Goal: Transaction & Acquisition: Purchase product/service

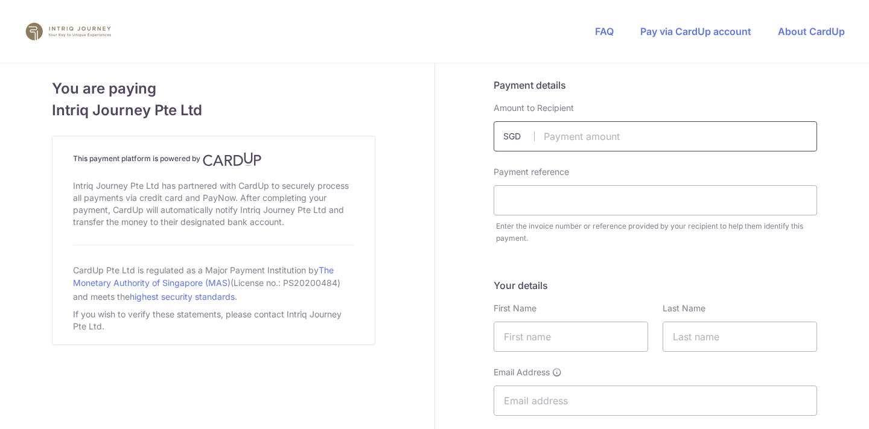
click at [570, 136] on input "text" at bounding box center [656, 136] width 324 height 30
type input "7952.00"
click at [542, 200] on input "text" at bounding box center [656, 200] width 324 height 30
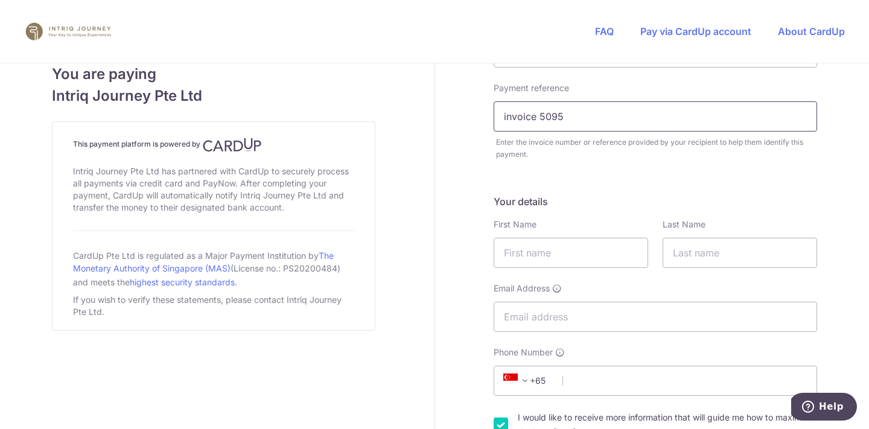
scroll to position [88, 0]
type input "invoice 5095"
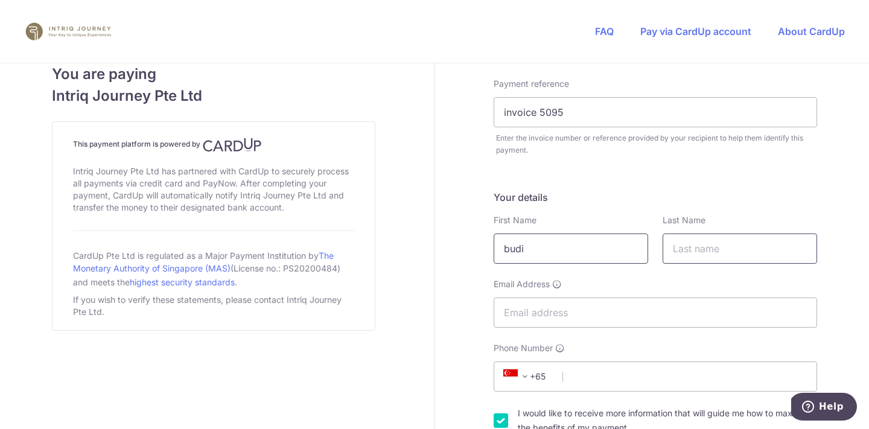
type input "budi"
type input "jaya"
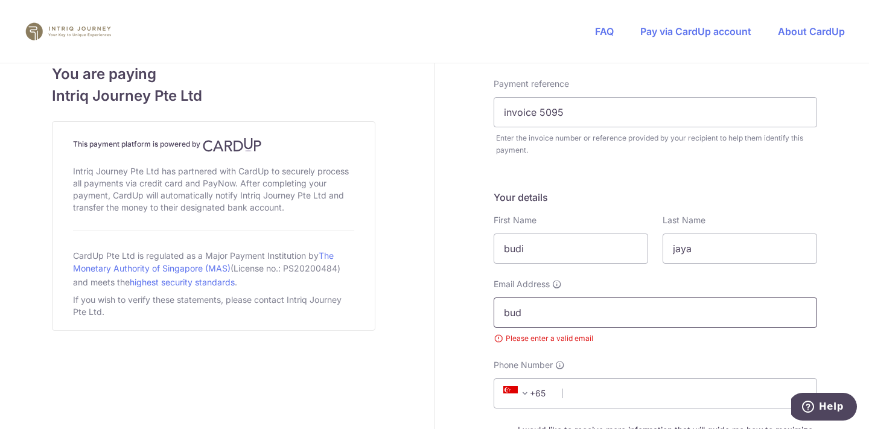
type input "budi"
type input "[EMAIL_ADDRESS][DOMAIN_NAME]"
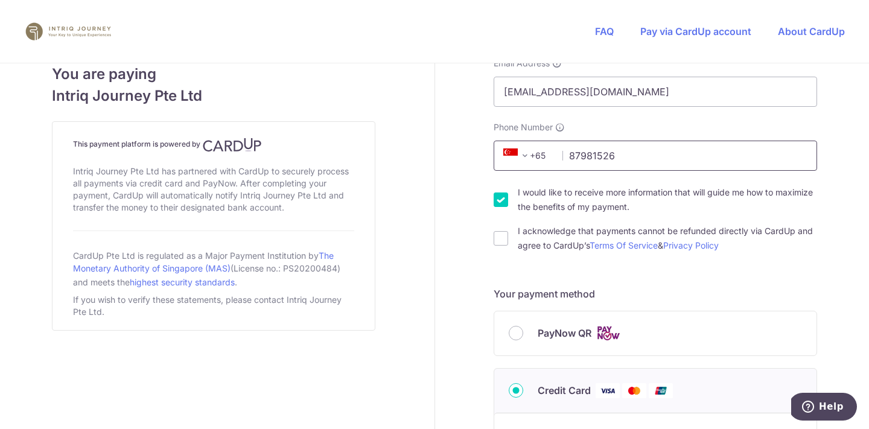
scroll to position [315, 0]
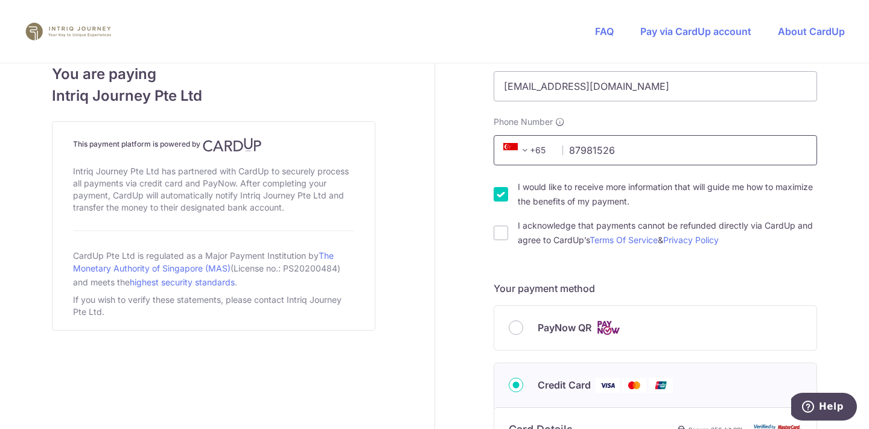
type input "87981526"
click at [496, 193] on input "I would like to receive more information that will guide me how to maximize the…" at bounding box center [501, 194] width 14 height 14
checkbox input "false"
click at [494, 228] on input "I acknowledge that payments cannot be refunded directly via CardUp and agree to…" at bounding box center [501, 233] width 14 height 14
checkbox input "true"
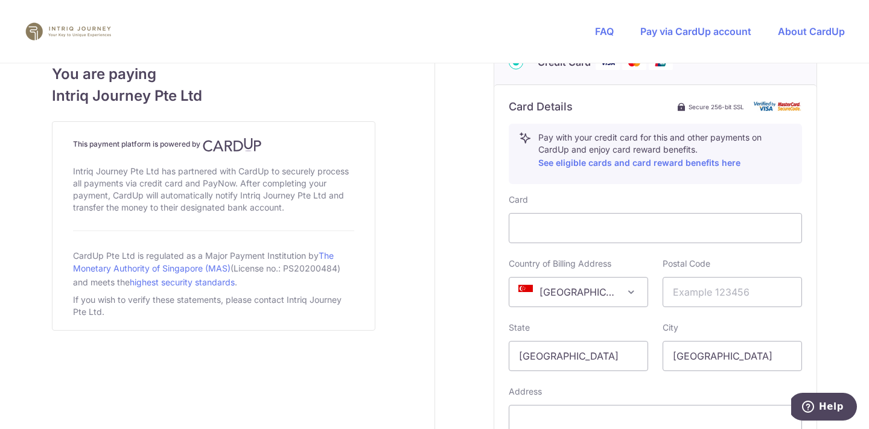
scroll to position [639, 0]
type input "437938"
click at [621, 323] on div "State [GEOGRAPHIC_DATA]" at bounding box center [578, 346] width 139 height 50
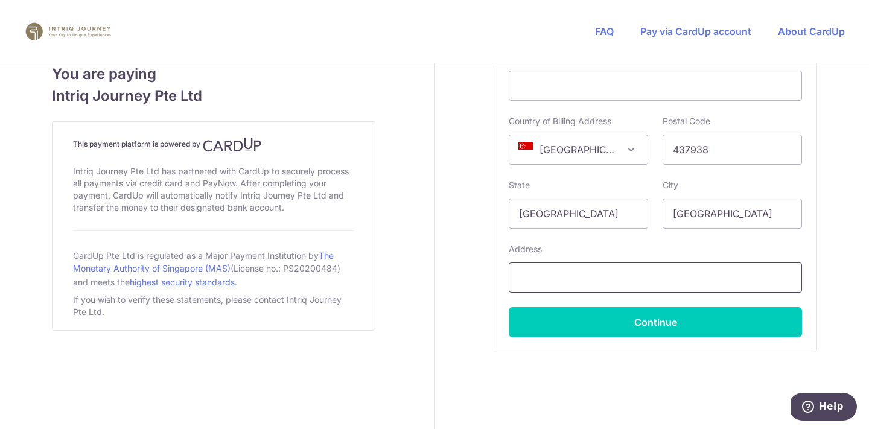
scroll to position [796, 0]
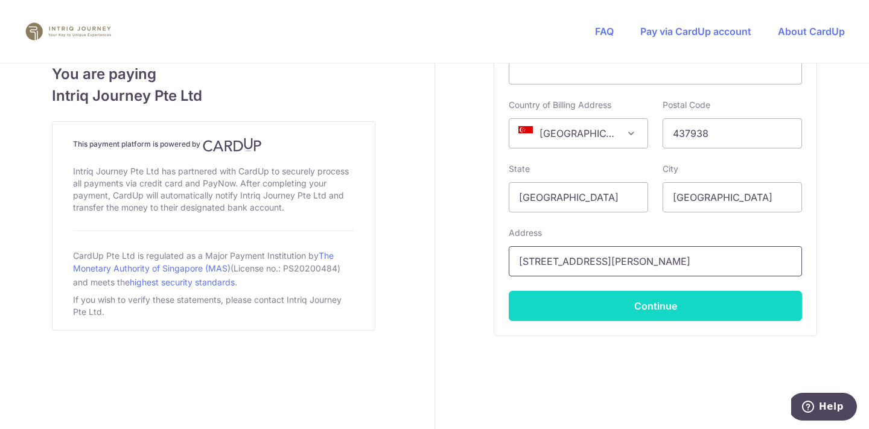
type input "[STREET_ADDRESS][PERSON_NAME]"
click at [641, 301] on button "Continue" at bounding box center [655, 306] width 293 height 30
type input "**** 3573"
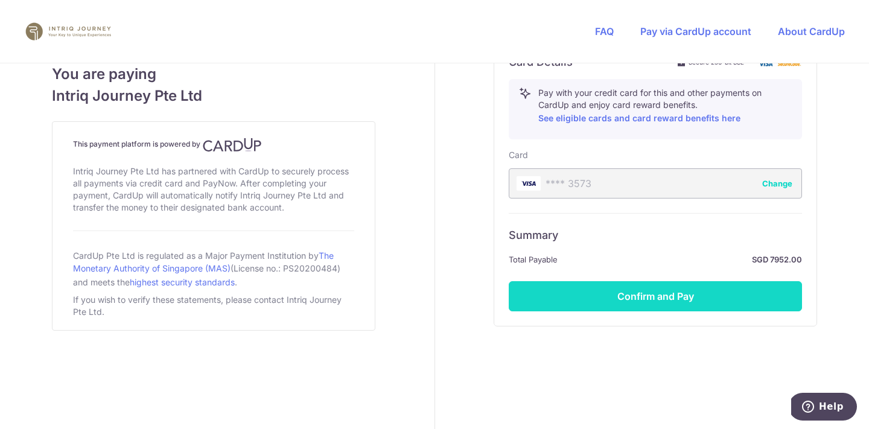
scroll to position [682, 0]
click at [644, 297] on button "Confirm and Pay" at bounding box center [655, 296] width 293 height 30
